Goal: Information Seeking & Learning: Learn about a topic

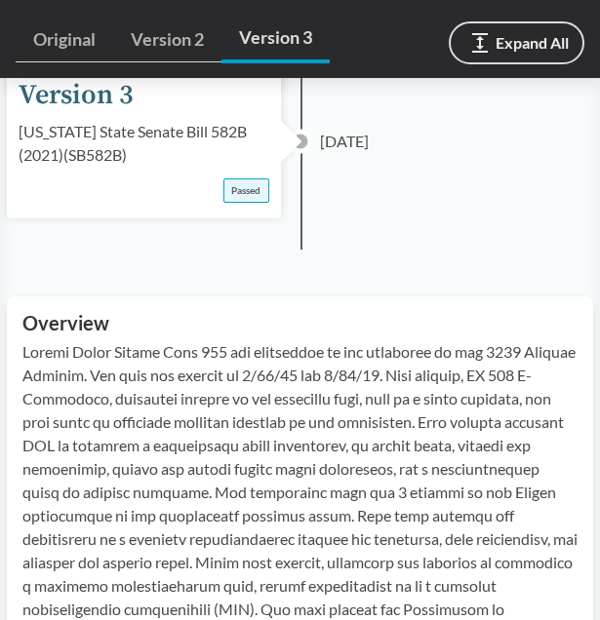
scroll to position [964, 0]
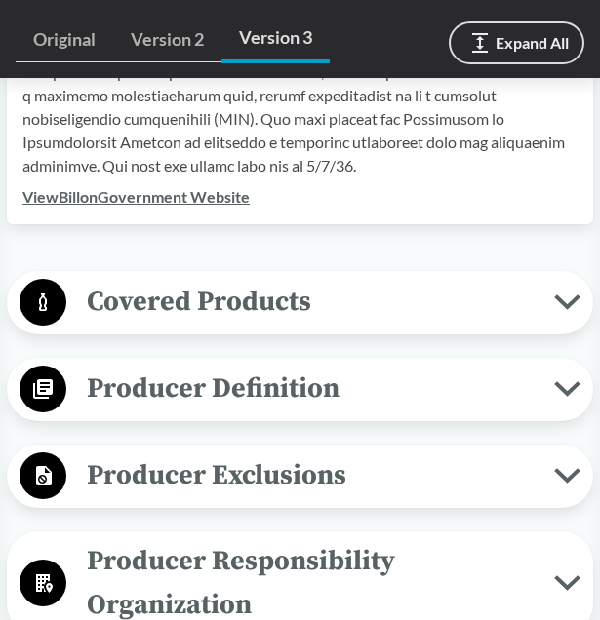
click at [226, 193] on link "View Bill on Government Website" at bounding box center [135, 196] width 227 height 19
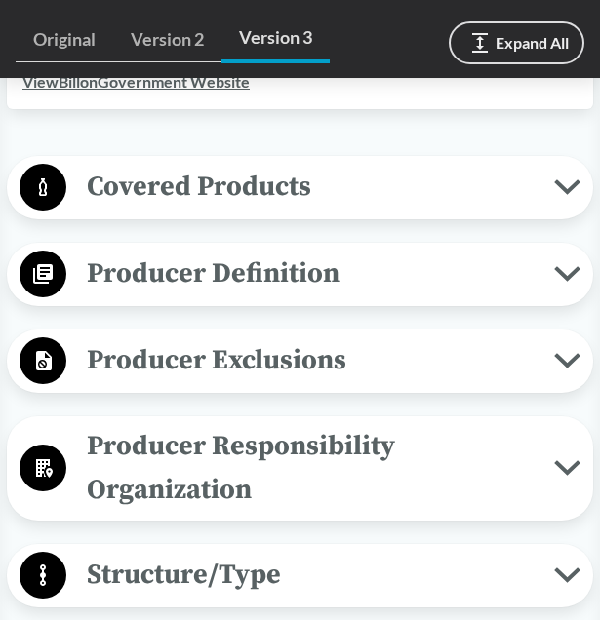
scroll to position [1080, 0]
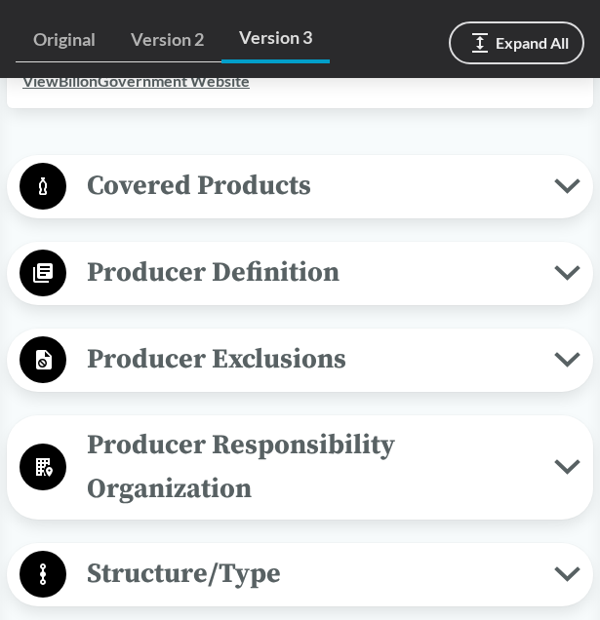
click at [400, 203] on span "Covered Products" at bounding box center [310, 186] width 488 height 44
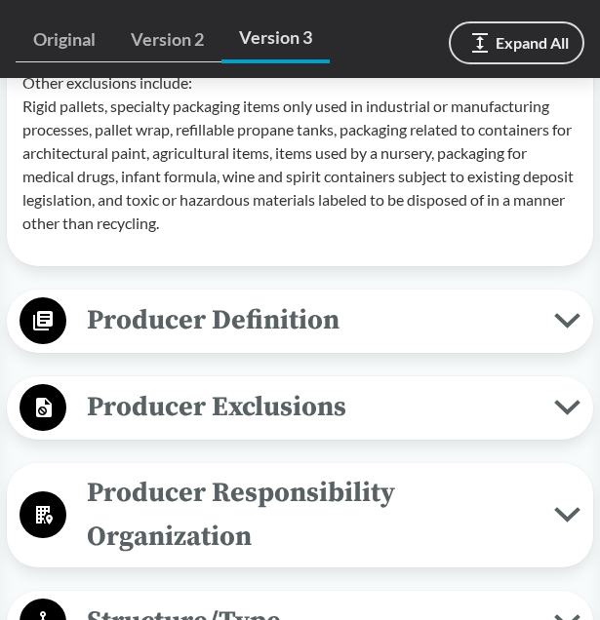
scroll to position [1926, 0]
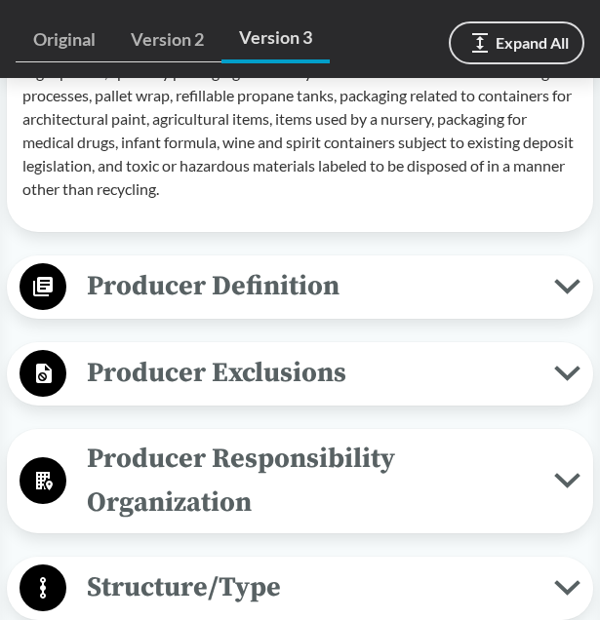
click at [318, 303] on span "Producer Definition" at bounding box center [310, 286] width 488 height 44
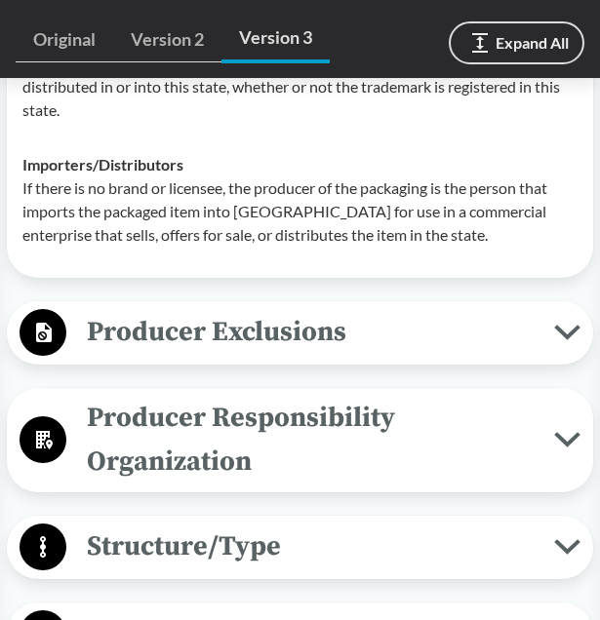
scroll to position [2426, 0]
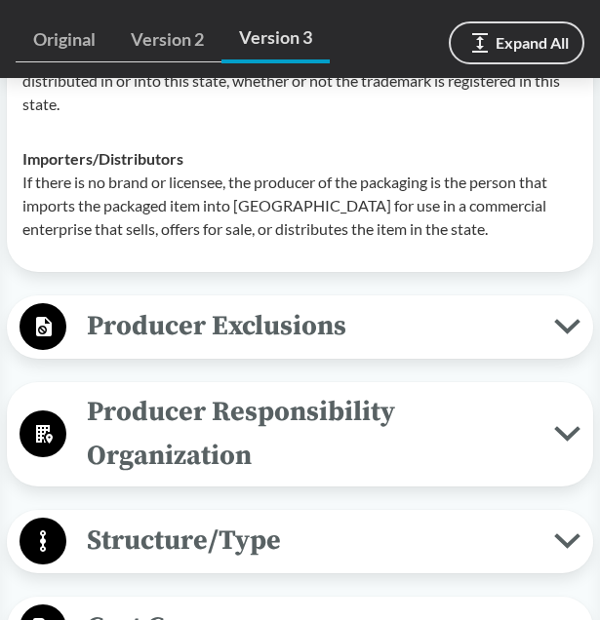
click at [315, 333] on span "Producer Exclusions" at bounding box center [310, 326] width 488 height 44
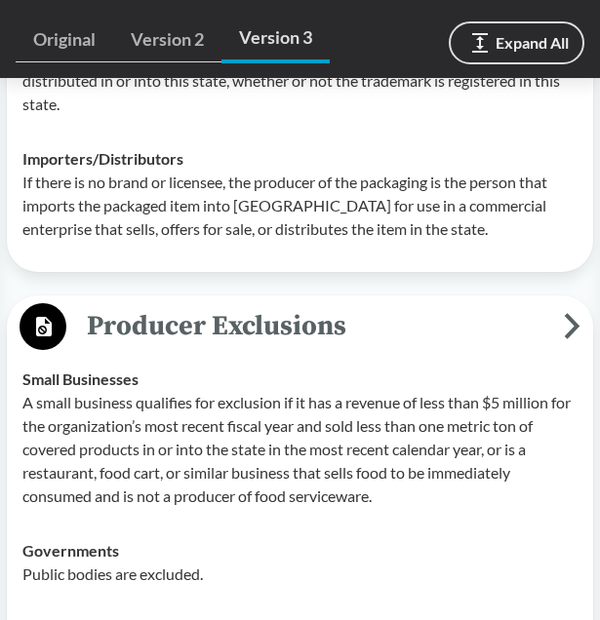
scroll to position [2667, 0]
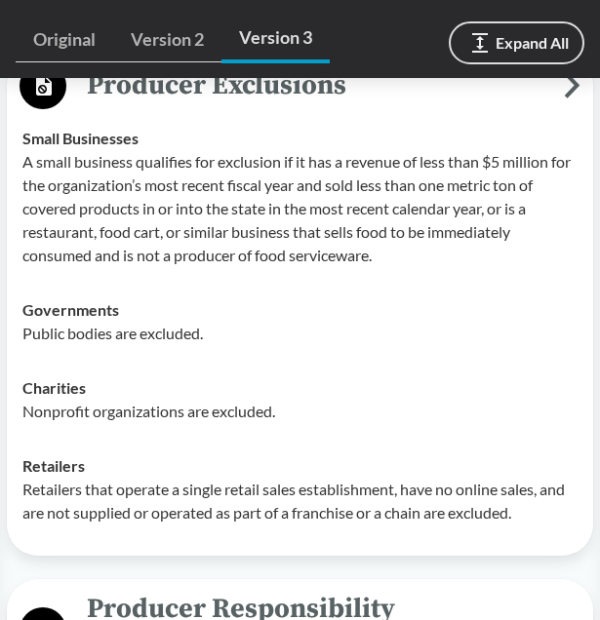
click at [315, 333] on p "Public bodies are excluded." at bounding box center [299, 333] width 555 height 23
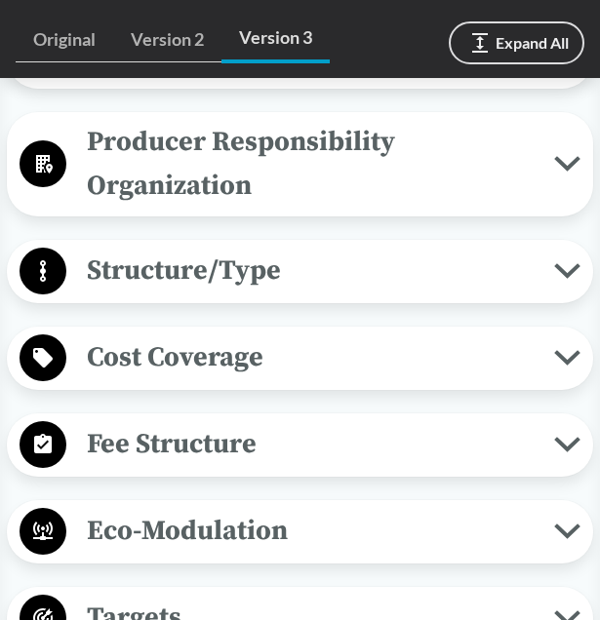
scroll to position [3136, 0]
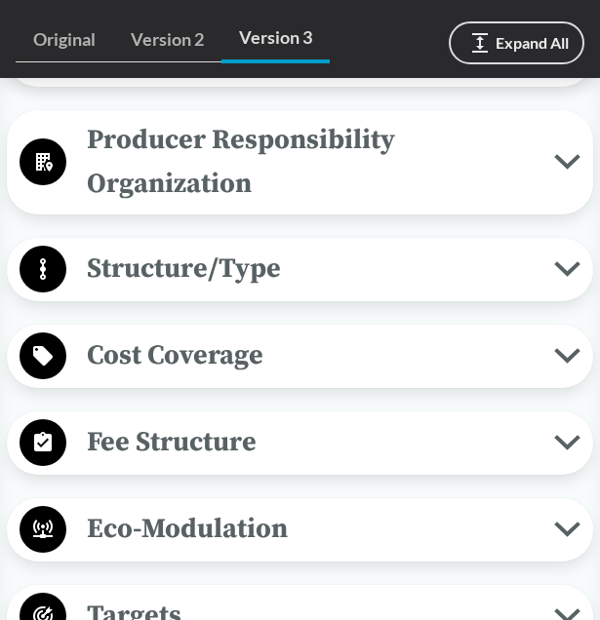
click at [360, 165] on span "Producer Responsibility Organization" at bounding box center [310, 162] width 488 height 88
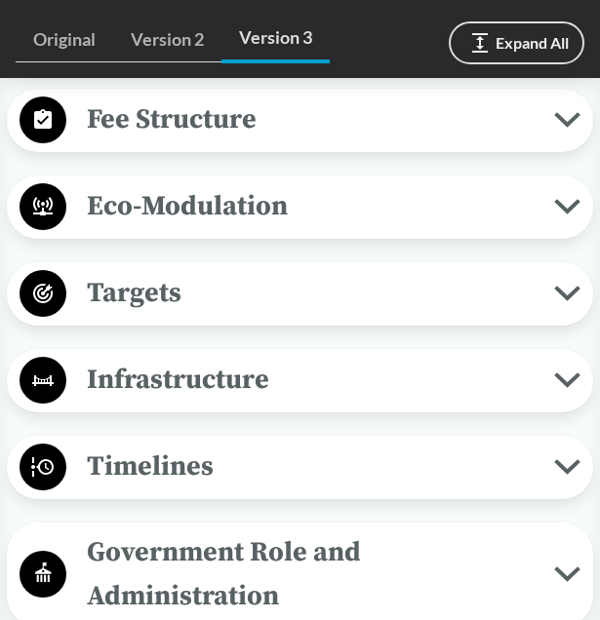
scroll to position [3572, 0]
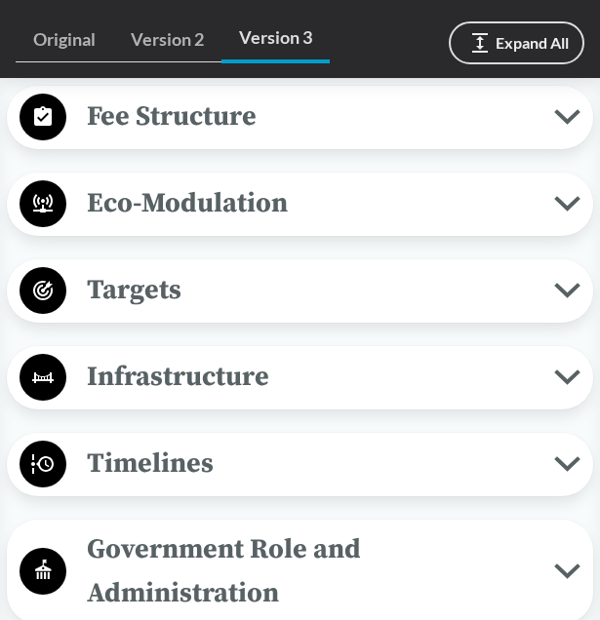
click at [307, 485] on span "Timelines" at bounding box center [310, 464] width 488 height 44
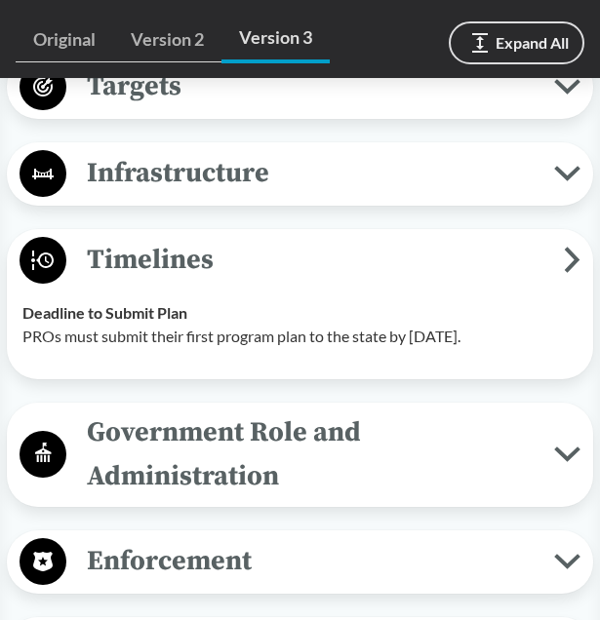
scroll to position [3795, 0]
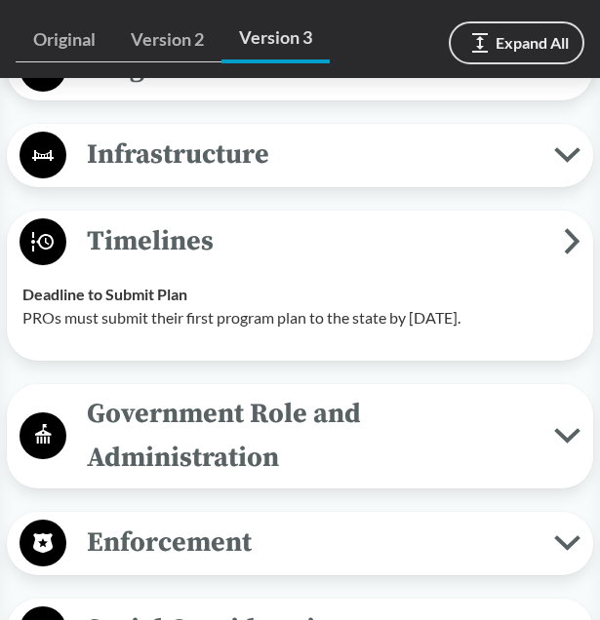
click at [360, 440] on span "Government Role and Administration" at bounding box center [310, 436] width 488 height 88
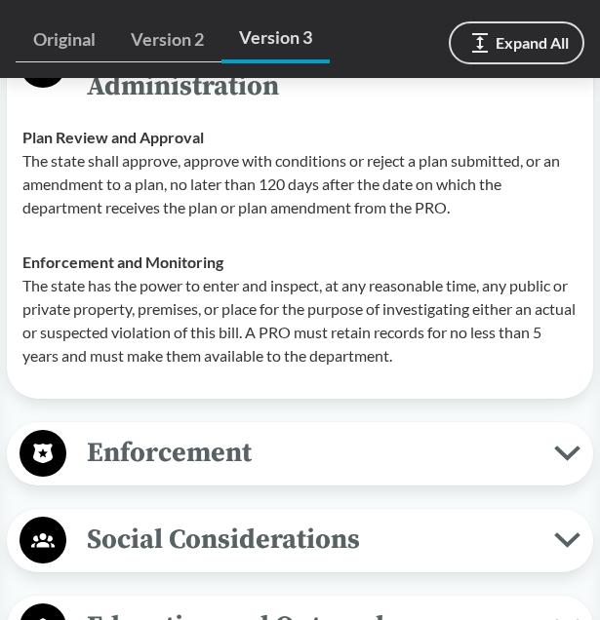
scroll to position [4164, 0]
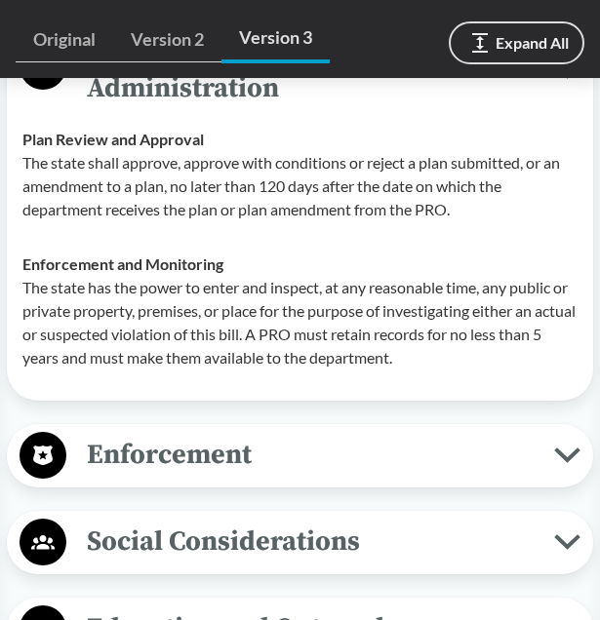
click at [343, 458] on span "Enforcement" at bounding box center [310, 455] width 488 height 44
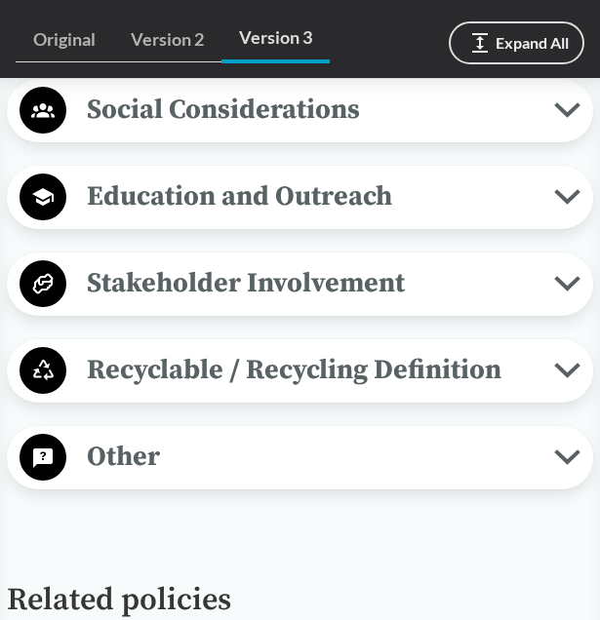
scroll to position [4731, 0]
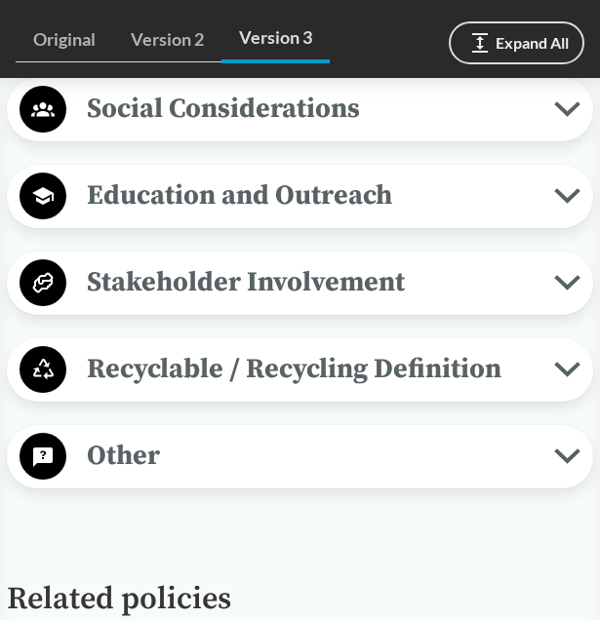
click at [355, 472] on span "Other" at bounding box center [310, 456] width 488 height 44
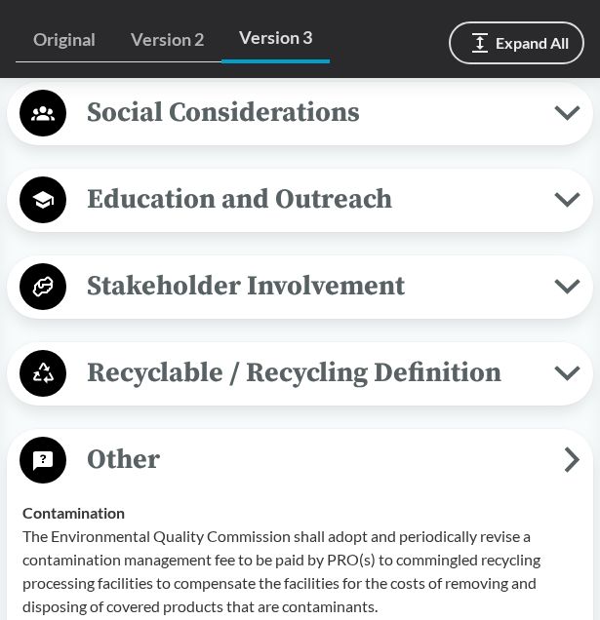
scroll to position [4726, 0]
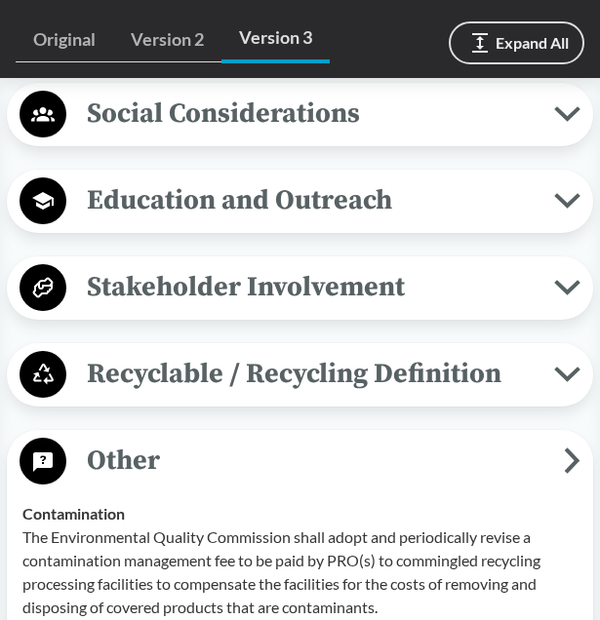
click at [385, 379] on span "Recyclable / Recycling Definition" at bounding box center [310, 374] width 488 height 44
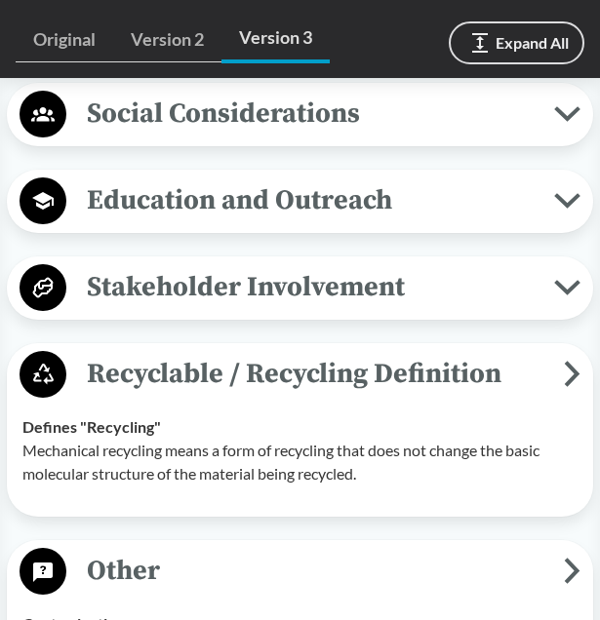
click at [413, 298] on span "Stakeholder Involvement" at bounding box center [310, 287] width 488 height 44
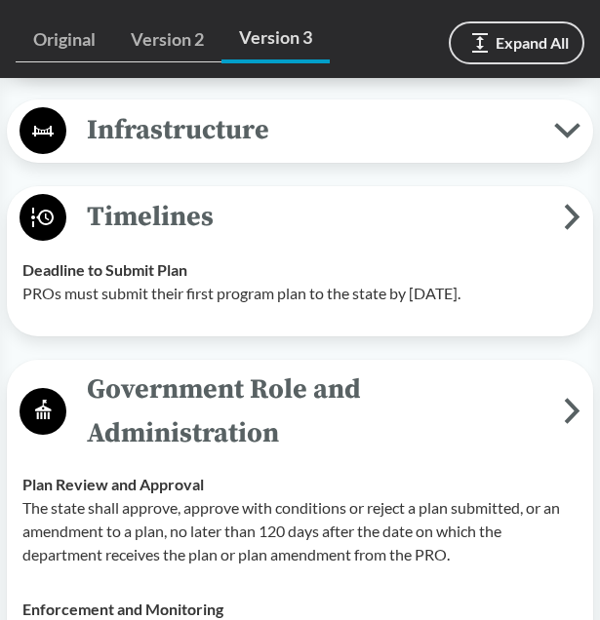
scroll to position [3800, 0]
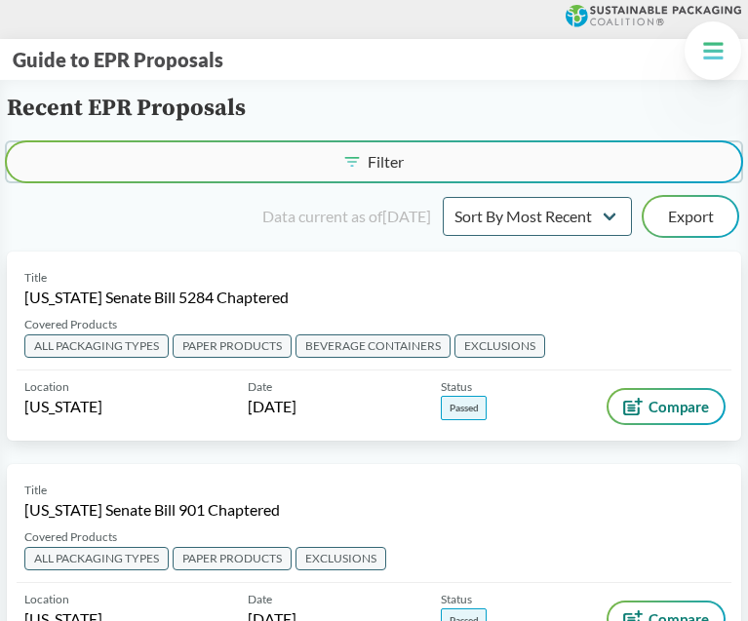
click at [276, 176] on button "Filter" at bounding box center [374, 161] width 735 height 39
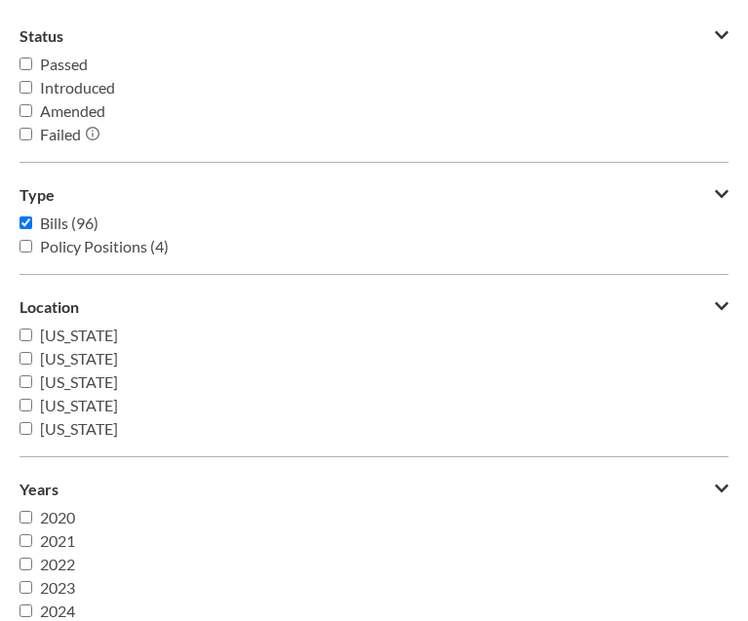
click at [71, 63] on span "Passed" at bounding box center [64, 64] width 48 height 19
click at [32, 63] on input "Passed" at bounding box center [26, 64] width 13 height 13
checkbox input "true"
click at [600, 36] on icon at bounding box center [722, 35] width 14 height 16
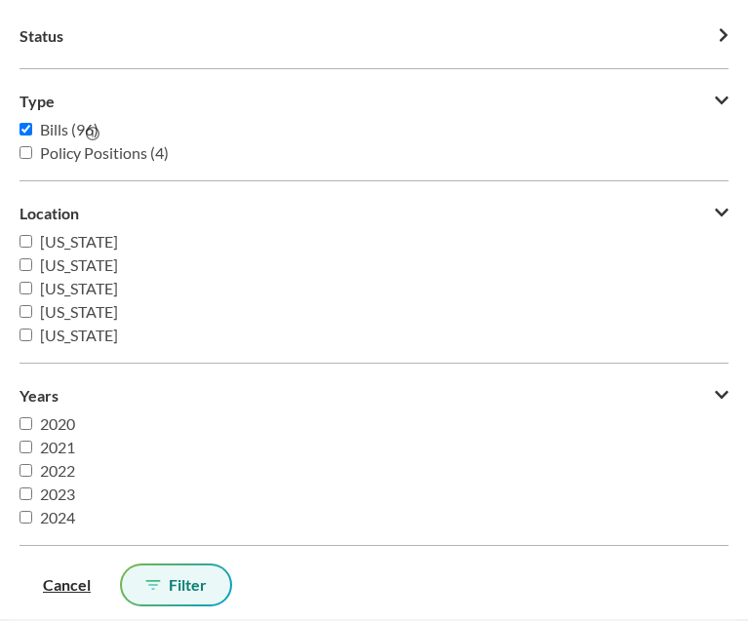
click at [204, 575] on button "Filter" at bounding box center [176, 585] width 108 height 39
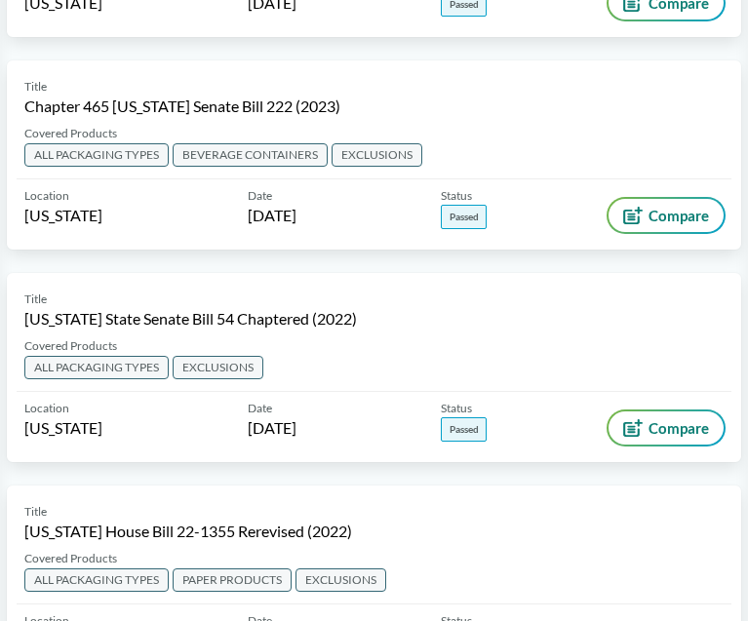
scroll to position [1255, 0]
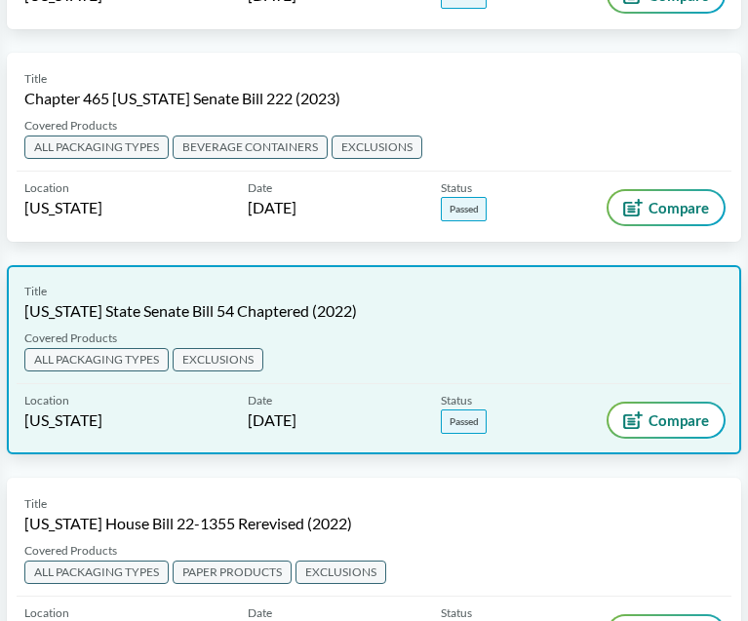
click at [345, 371] on div "Covered Products ALL PACKAGING TYPES EXCLUSIONS" at bounding box center [374, 357] width 715 height 55
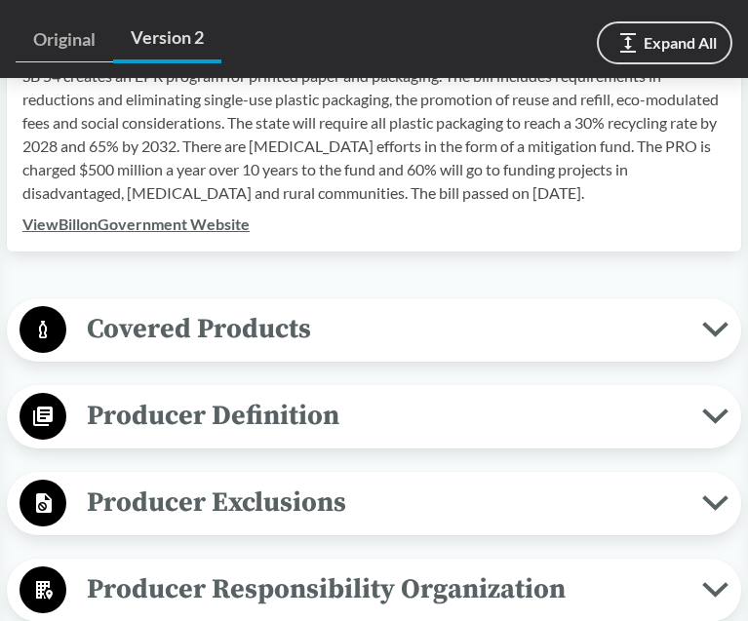
scroll to position [601, 0]
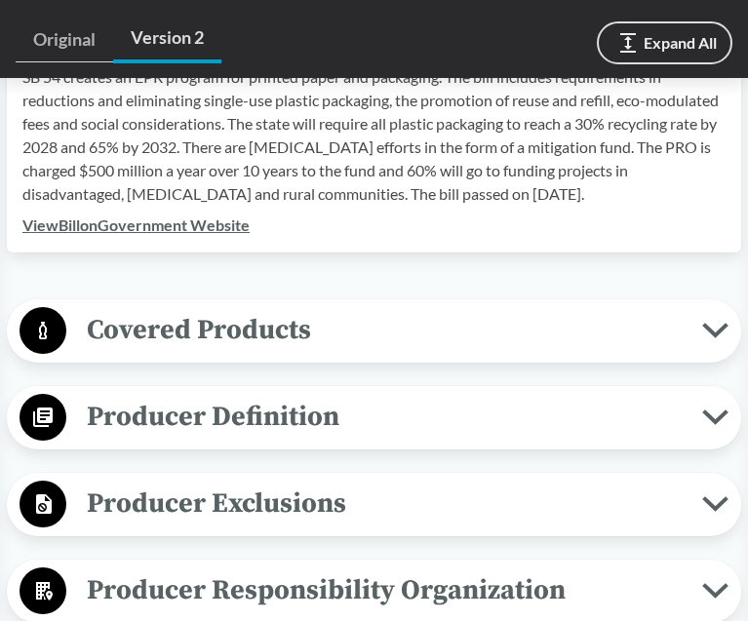
click at [348, 339] on span "Covered Products" at bounding box center [384, 330] width 636 height 44
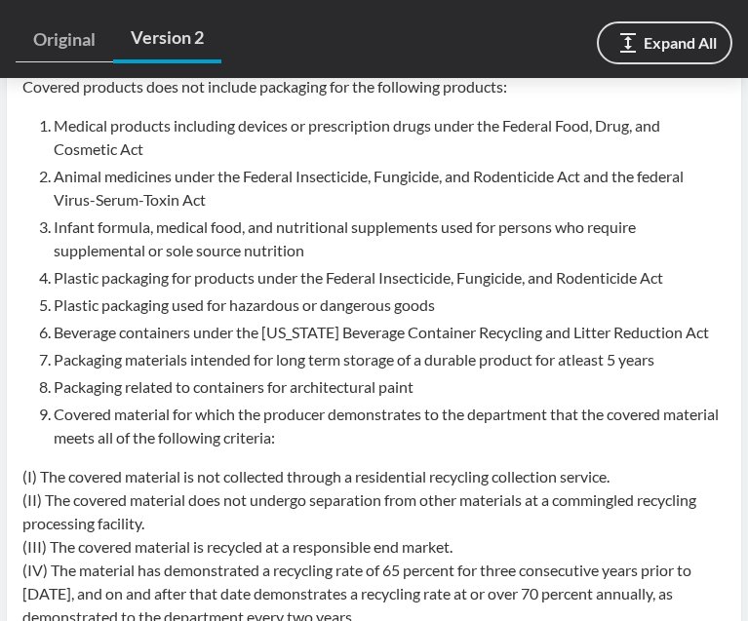
scroll to position [1187, 0]
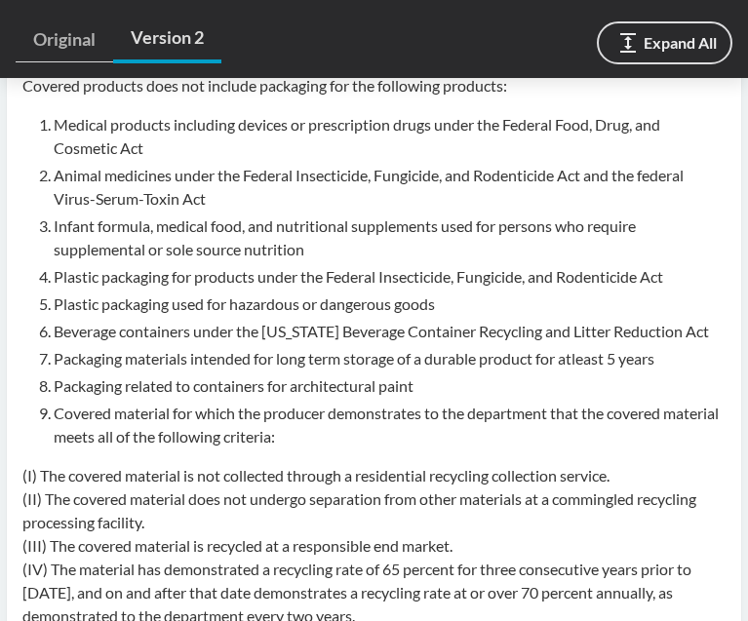
click at [367, 463] on div "Covered products does not include packaging for the following products: Medical…" at bounding box center [373, 386] width 703 height 624
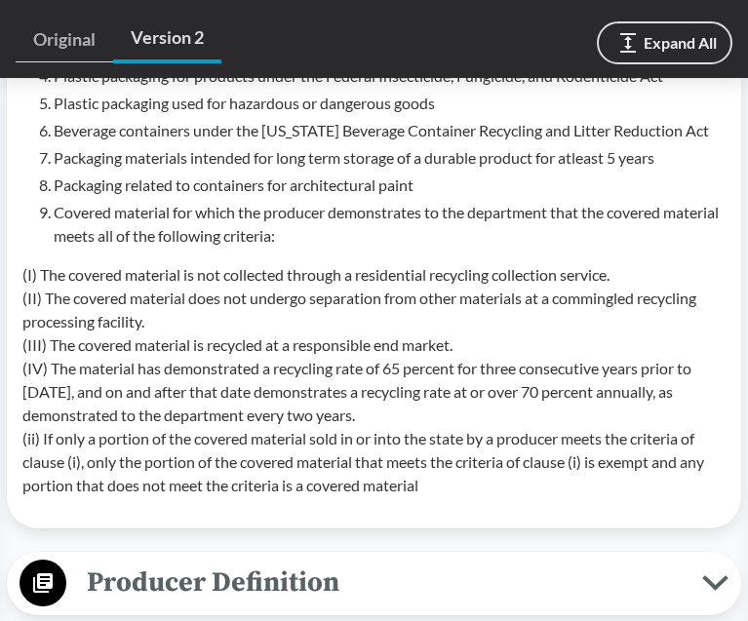
scroll to position [1390, 0]
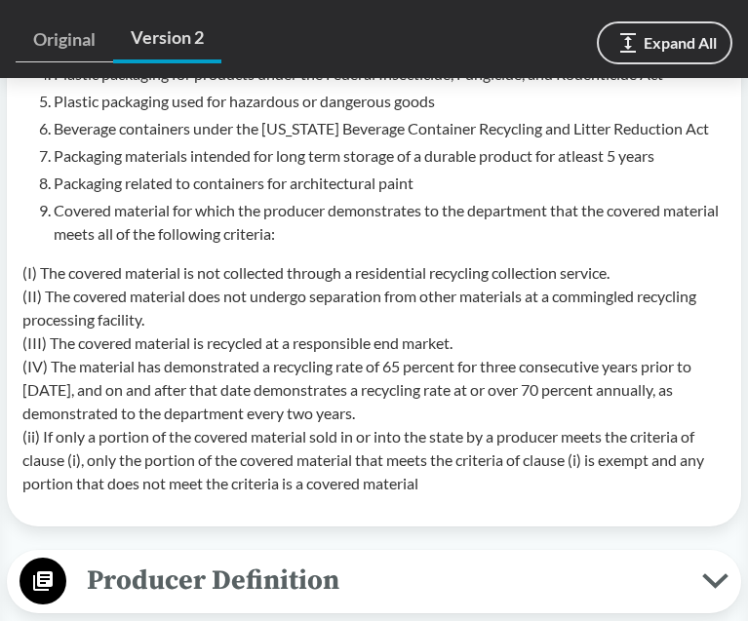
click at [316, 319] on p "(I) The covered material is not collected through a residential recycling colle…" at bounding box center [373, 378] width 703 height 234
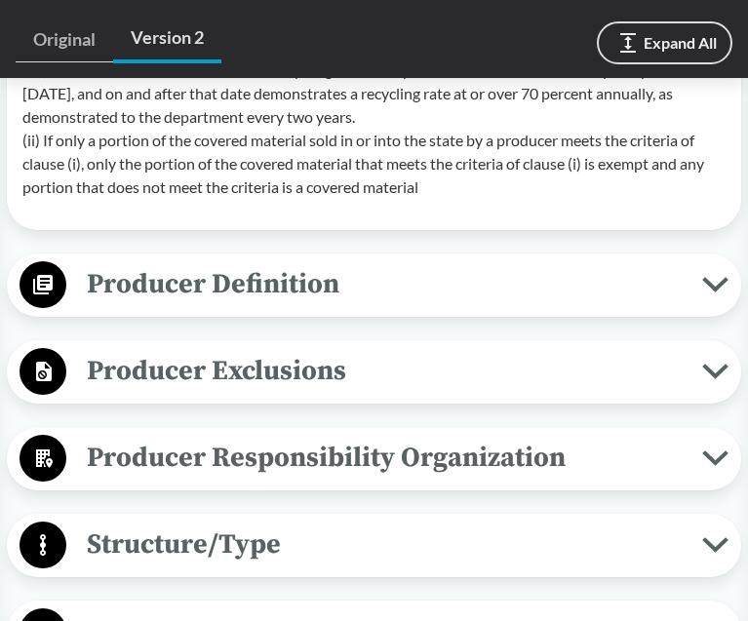
scroll to position [1690, 0]
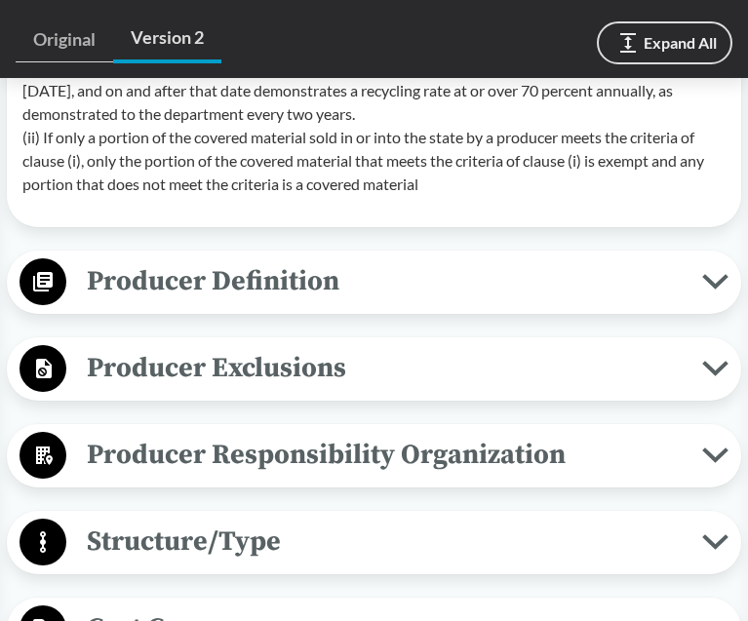
click at [395, 359] on span "Producer Exclusions" at bounding box center [384, 368] width 636 height 44
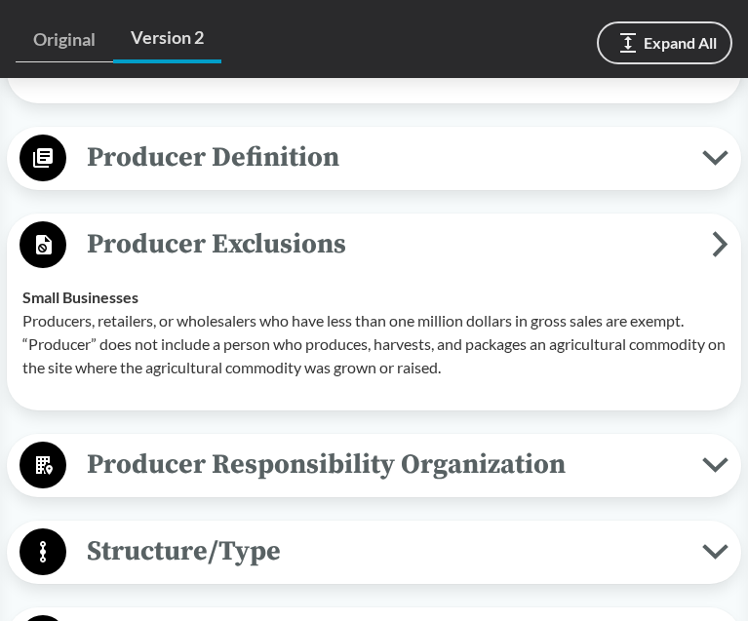
scroll to position [1812, 0]
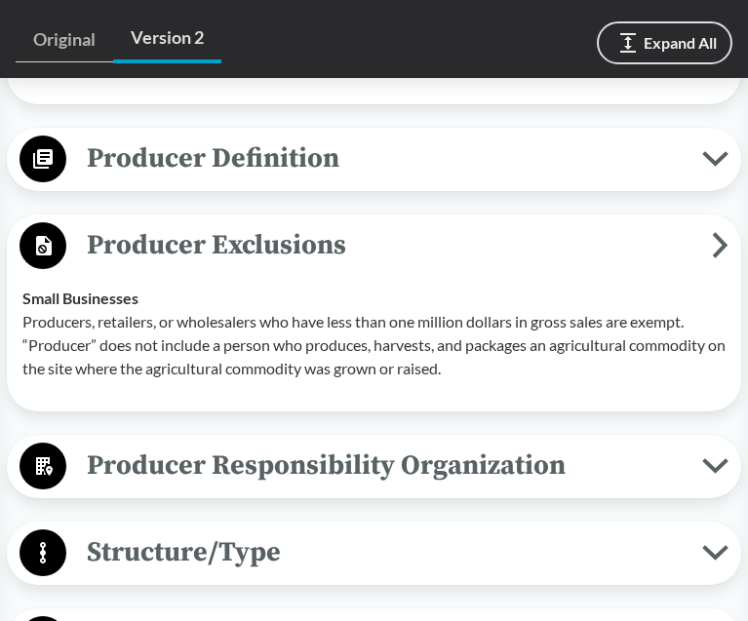
click at [397, 319] on p "Producers, retailers, or wholesalers who have less than one million dollars in …" at bounding box center [373, 345] width 703 height 70
click at [300, 288] on div "Small Businesses Producers, retailers, or wholesalers who have less than one mi…" at bounding box center [373, 334] width 703 height 94
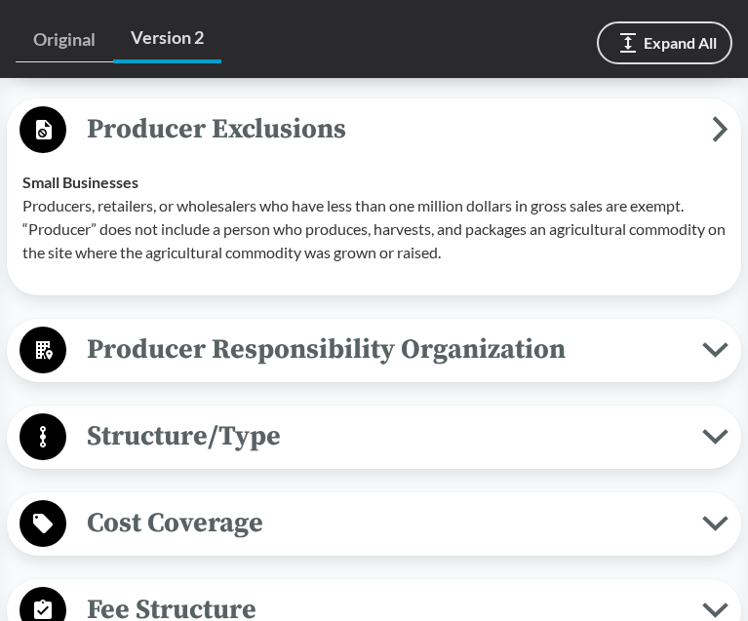
scroll to position [1928, 0]
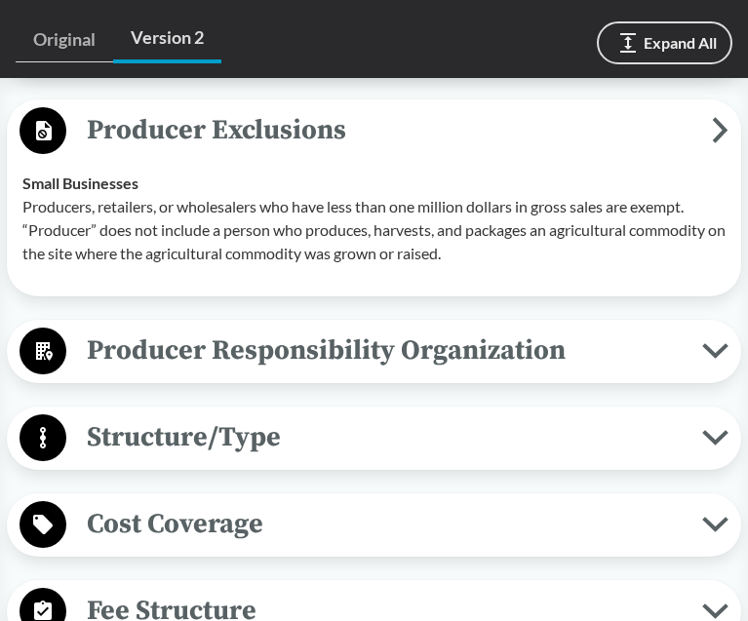
click at [326, 372] on span "Producer Responsibility Organization" at bounding box center [384, 351] width 636 height 44
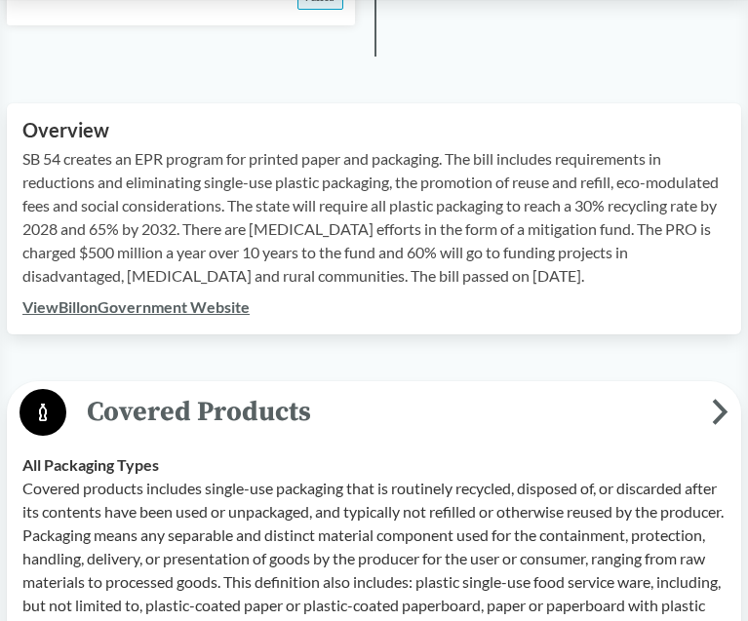
scroll to position [0, 0]
